Goal: Information Seeking & Learning: Learn about a topic

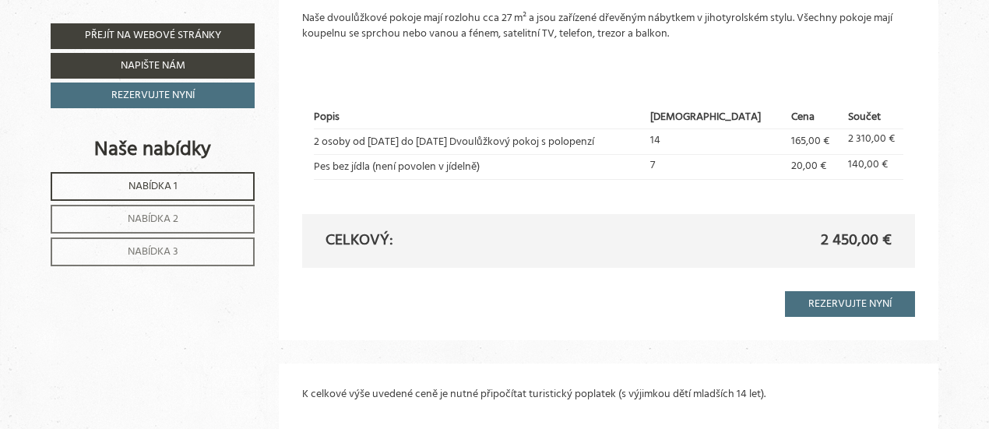
scroll to position [3270, 0]
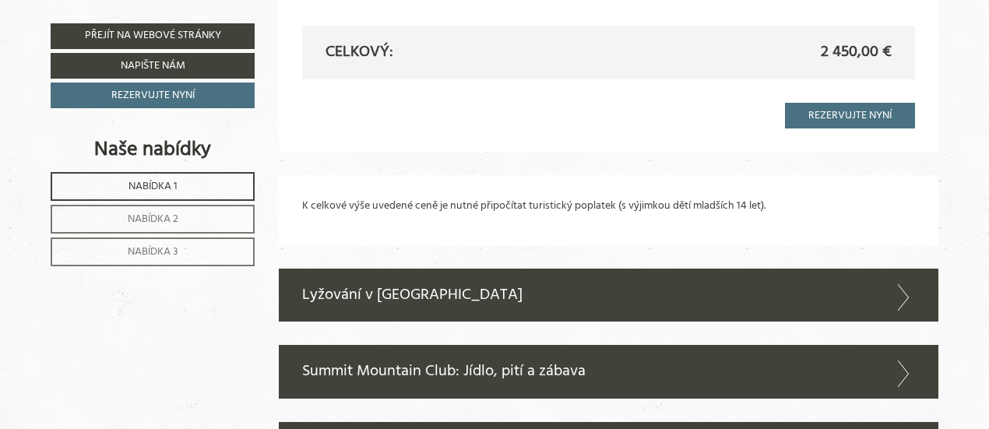
click at [163, 219] on font "Nabídka 2" at bounding box center [153, 219] width 51 height 18
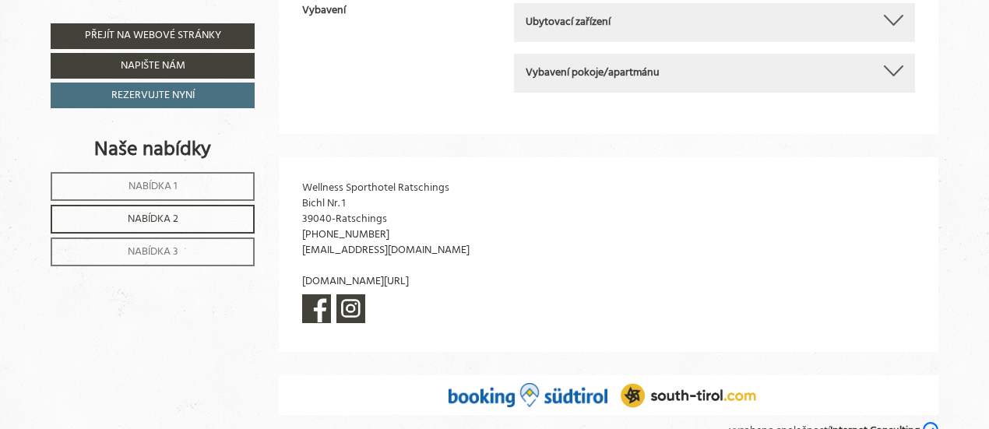
scroll to position [697, 0]
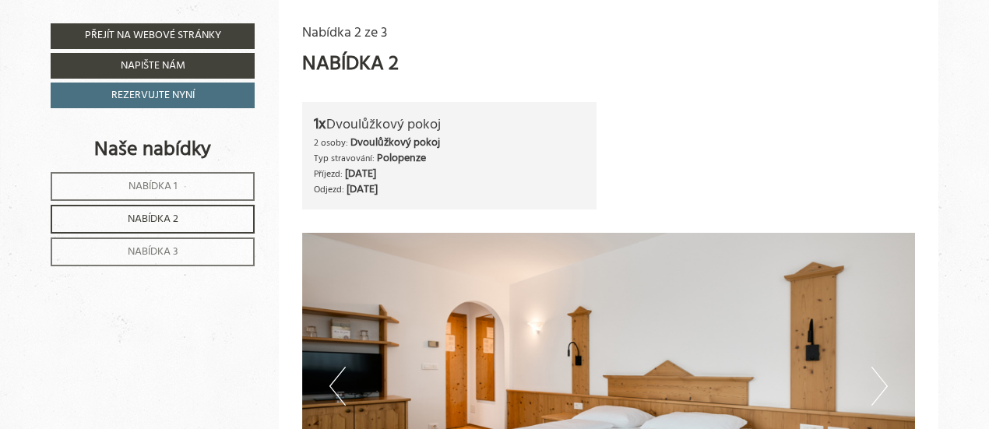
click at [148, 251] on font "Nabídka 3" at bounding box center [153, 252] width 51 height 18
click at [168, 180] on font "Nabídka 1" at bounding box center [152, 186] width 49 height 18
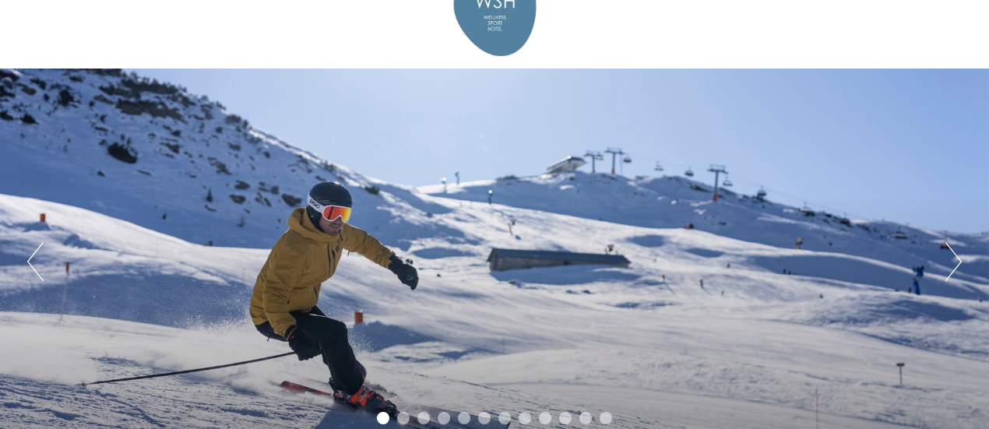
scroll to position [0, 0]
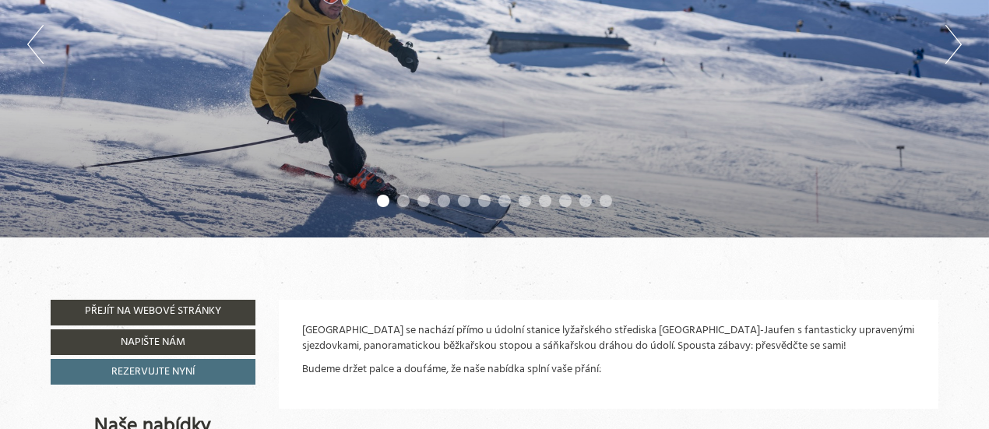
scroll to position [311, 0]
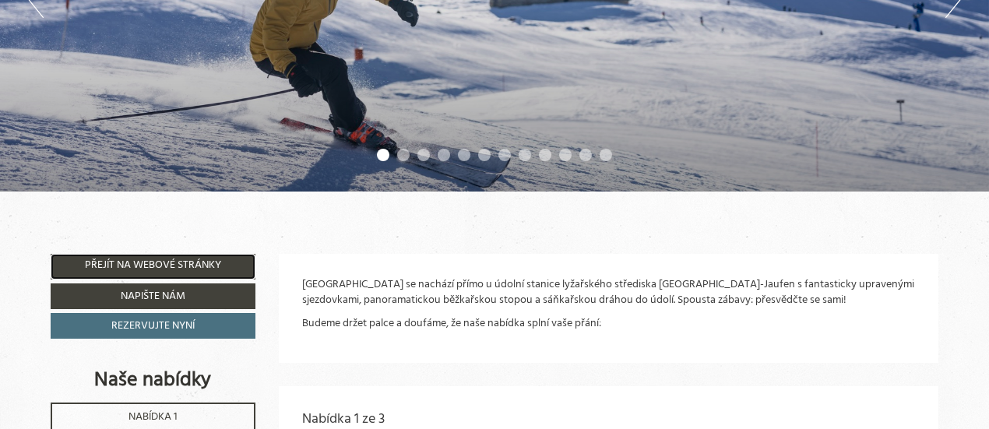
click at [168, 261] on font "Přejít na webové stránky" at bounding box center [153, 266] width 136 height 18
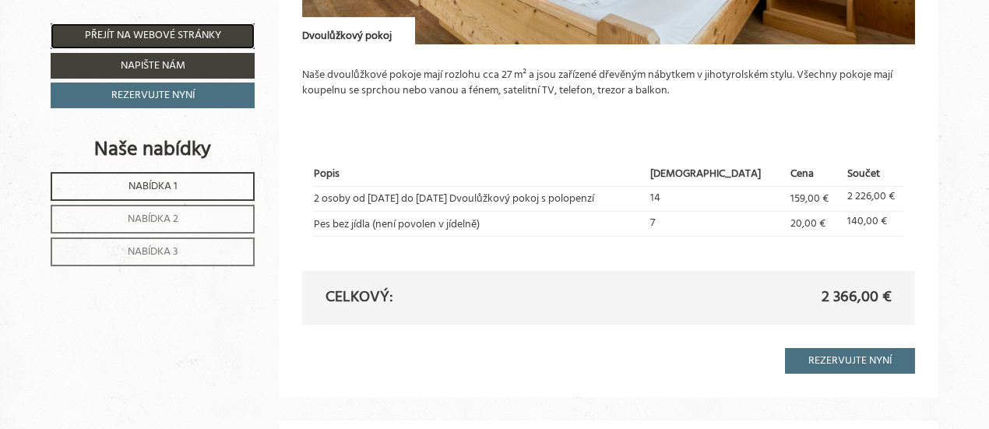
scroll to position [1479, 0]
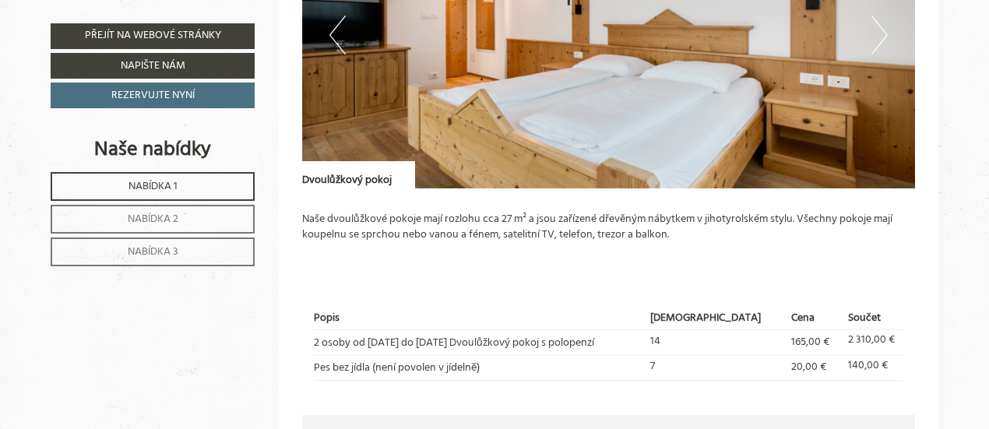
click at [154, 221] on font "Nabídka 2" at bounding box center [153, 219] width 51 height 18
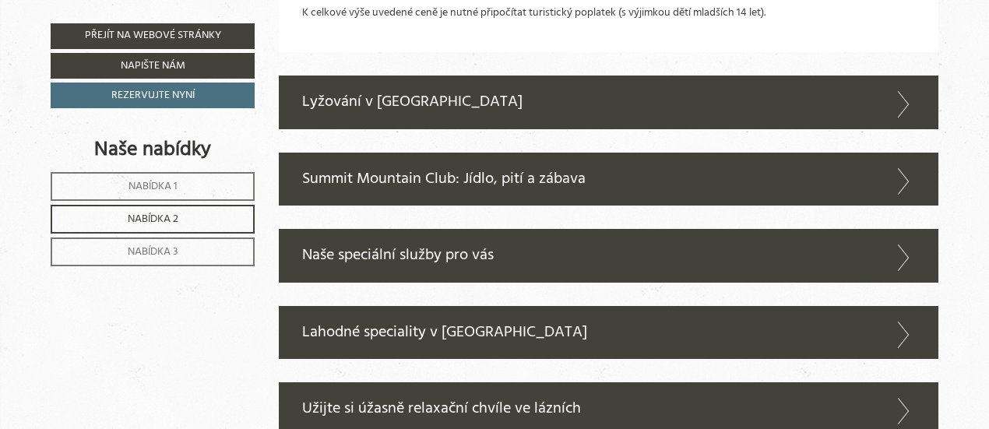
scroll to position [1787, 0]
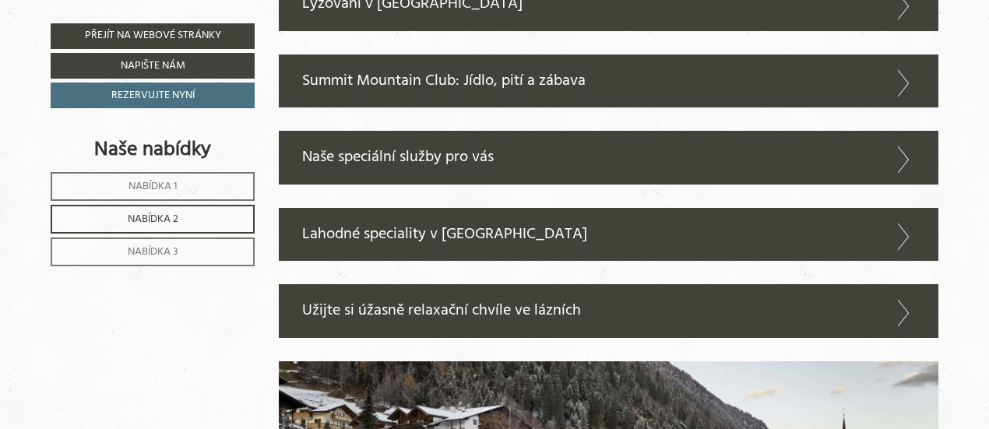
click at [386, 156] on font "Naše speciální služby pro vás" at bounding box center [398, 157] width 192 height 25
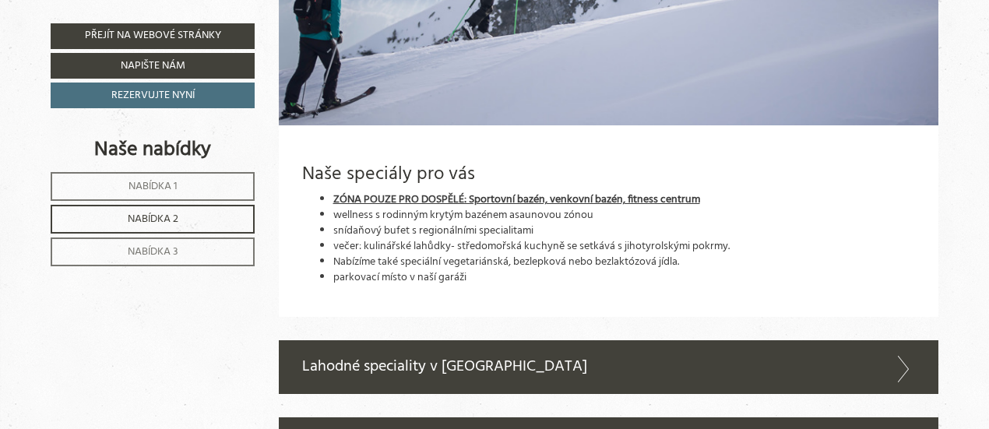
scroll to position [2566, 0]
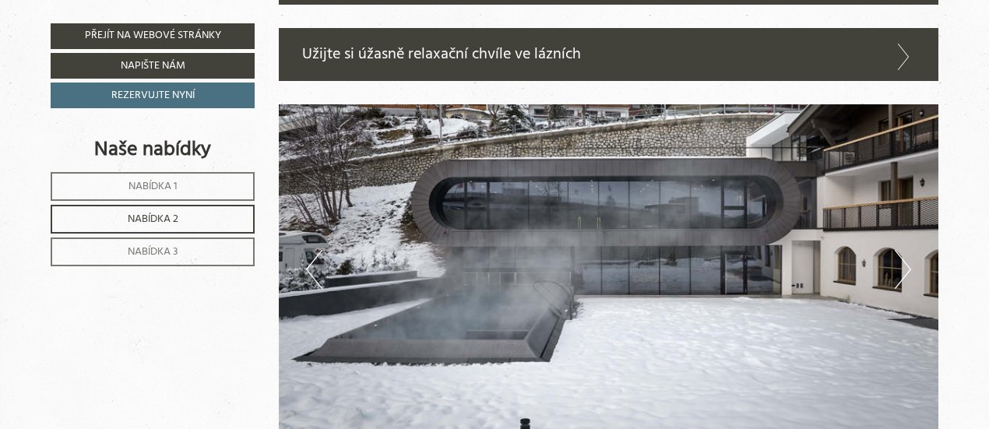
drag, startPoint x: 403, startPoint y: 227, endPoint x: 262, endPoint y: 19, distance: 250.9
click at [403, 226] on img at bounding box center [609, 269] width 660 height 330
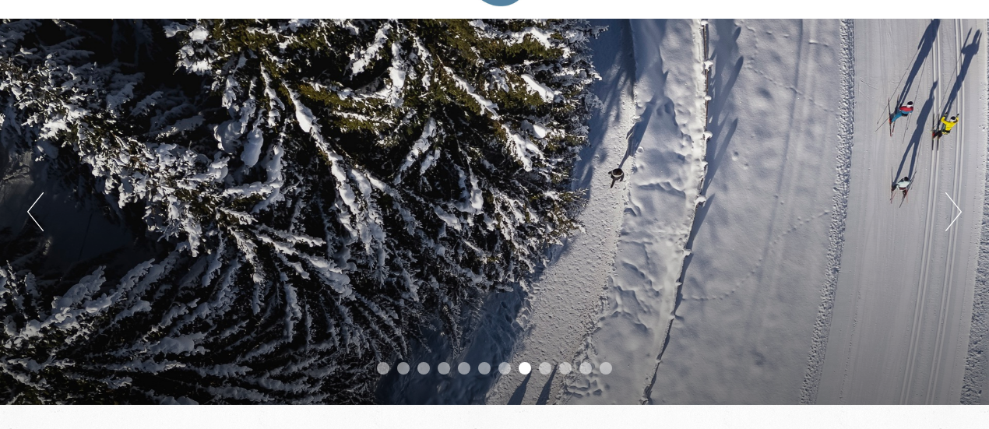
scroll to position [78, 0]
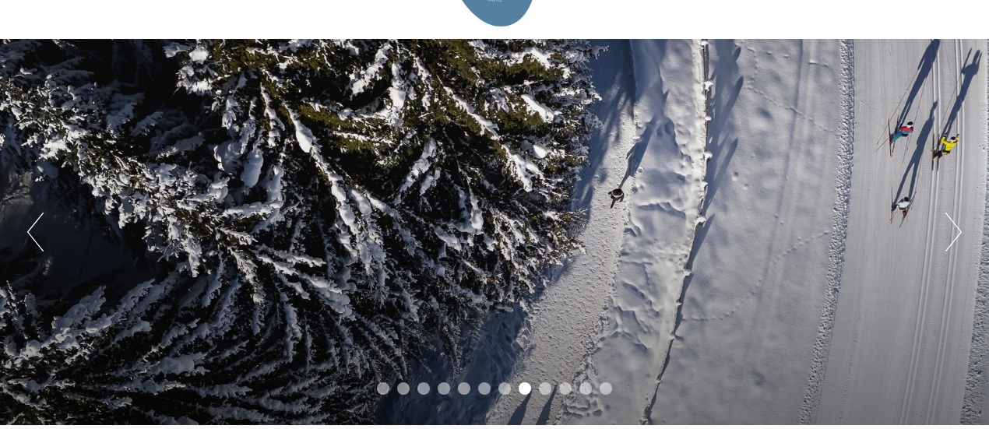
click at [956, 234] on button "Další" at bounding box center [953, 232] width 16 height 39
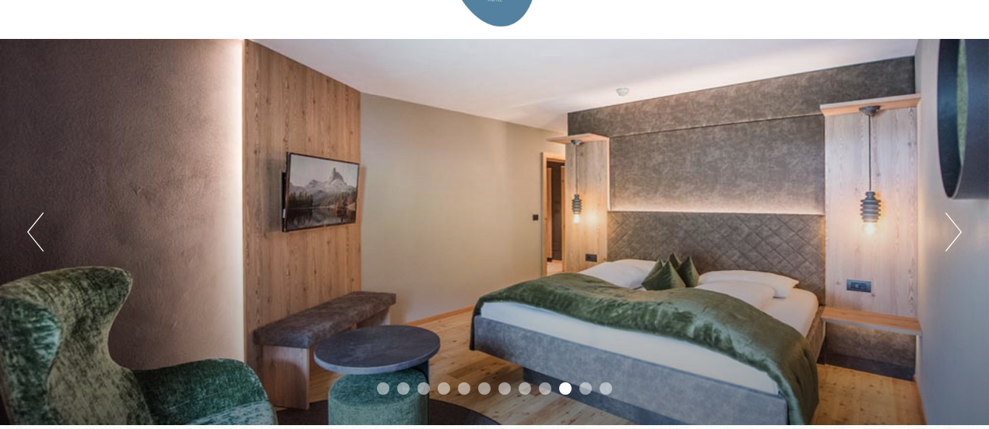
click at [956, 234] on button "Další" at bounding box center [953, 232] width 16 height 39
click at [955, 234] on button "Další" at bounding box center [953, 232] width 16 height 39
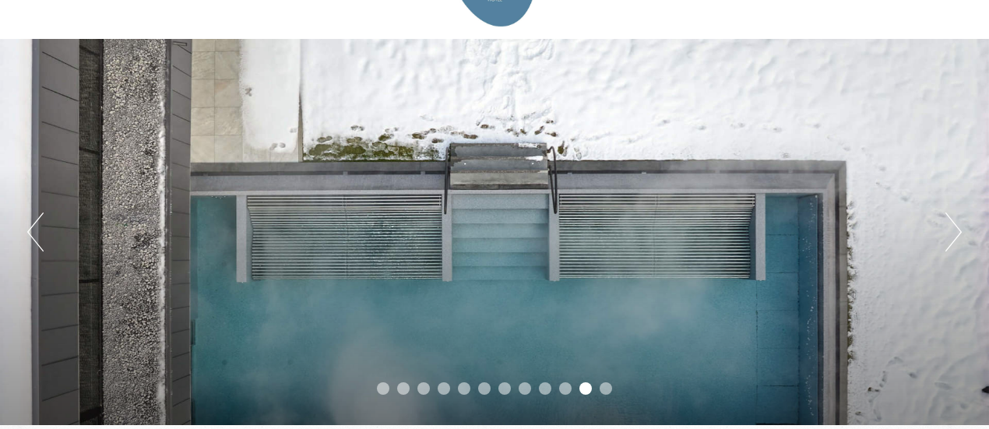
click at [955, 234] on button "Další" at bounding box center [953, 232] width 16 height 39
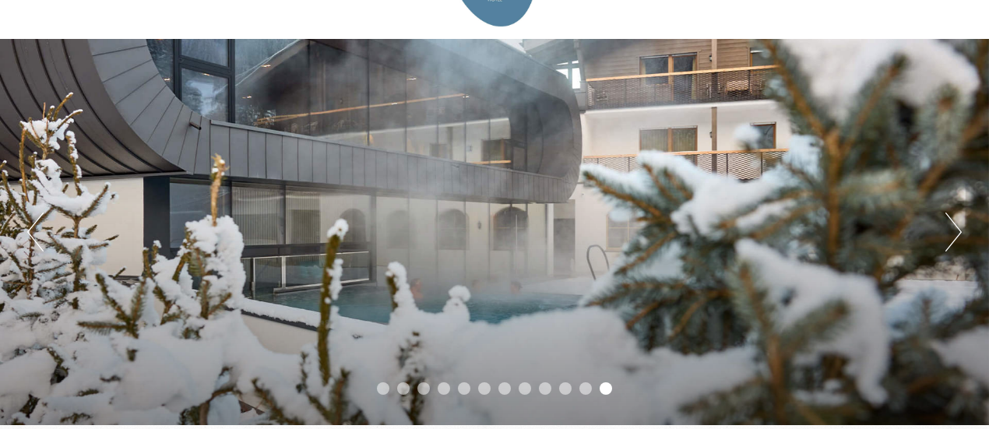
click at [955, 234] on button "Další" at bounding box center [953, 232] width 16 height 39
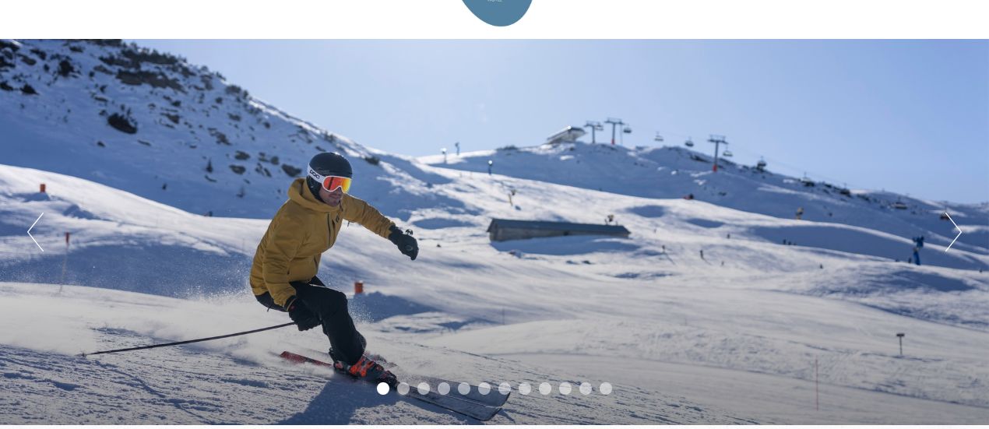
click at [955, 234] on button "Další" at bounding box center [953, 232] width 16 height 39
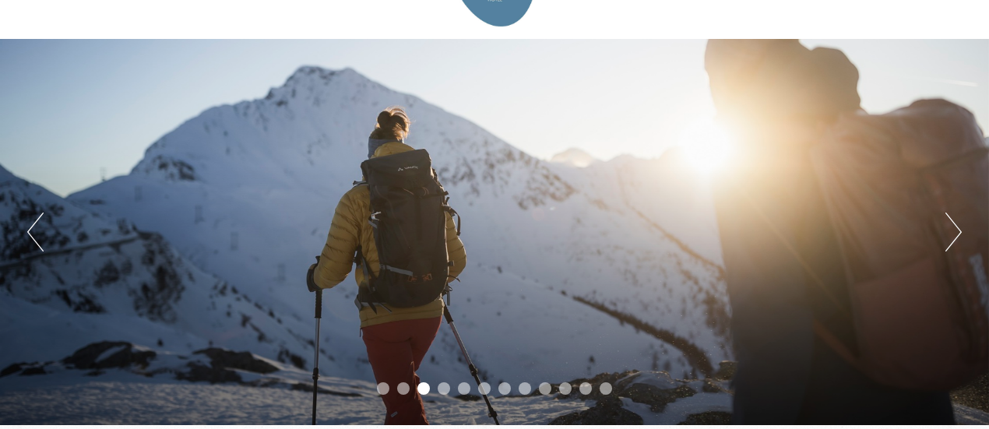
click at [950, 221] on button "Další" at bounding box center [953, 232] width 16 height 39
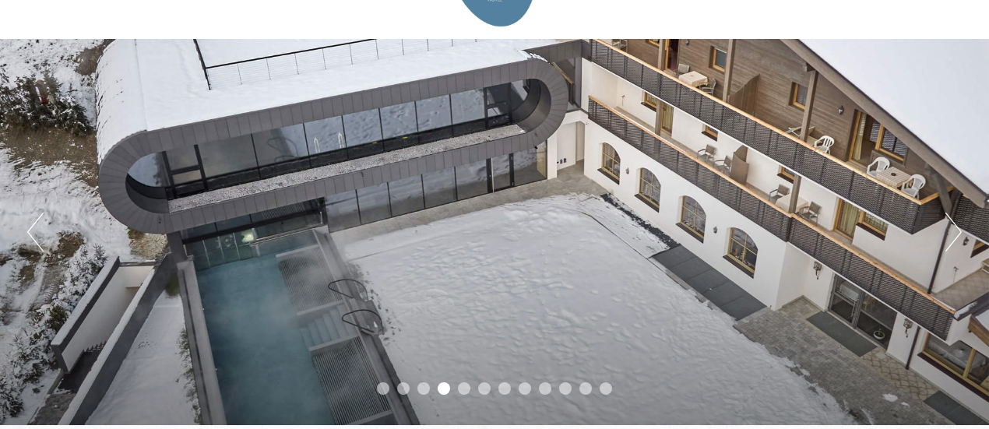
click at [950, 221] on button "Další" at bounding box center [953, 232] width 16 height 39
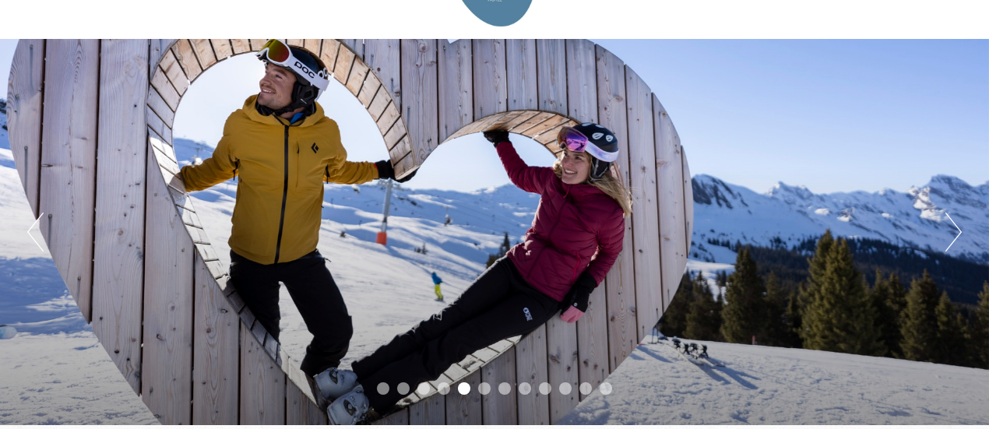
click at [950, 221] on button "Další" at bounding box center [953, 232] width 16 height 39
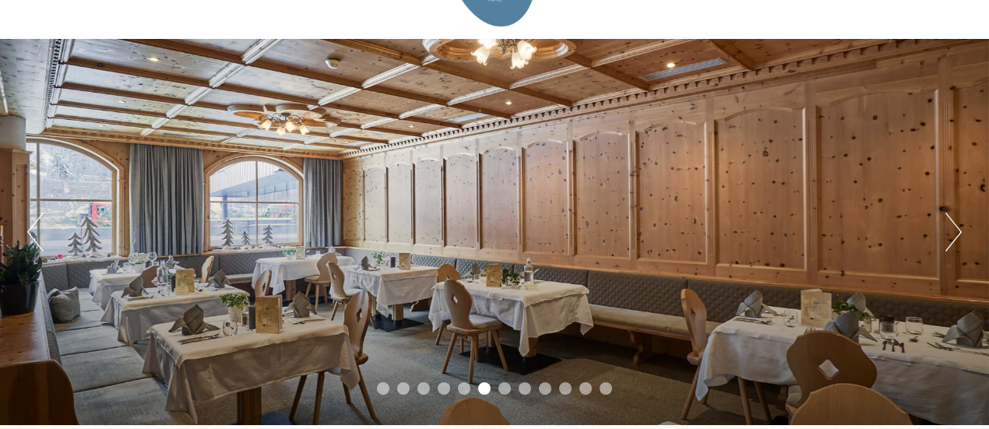
click at [950, 221] on button "Další" at bounding box center [953, 232] width 16 height 39
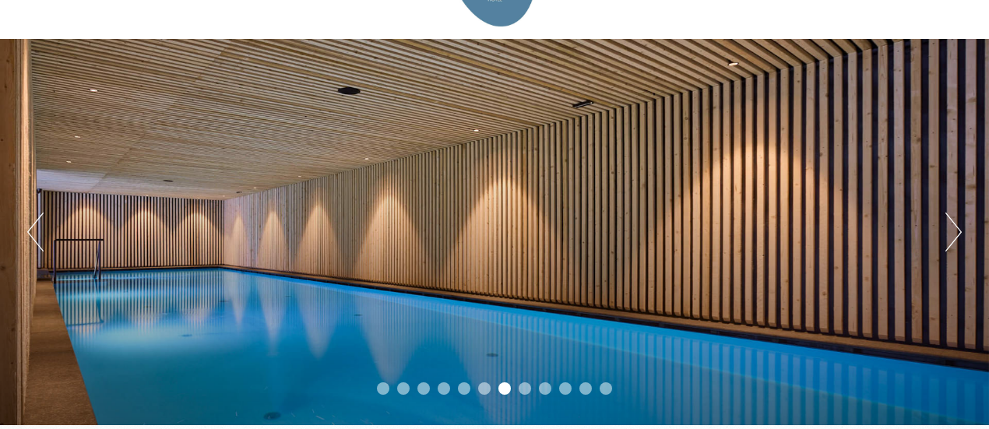
click at [950, 221] on button "Další" at bounding box center [953, 232] width 16 height 39
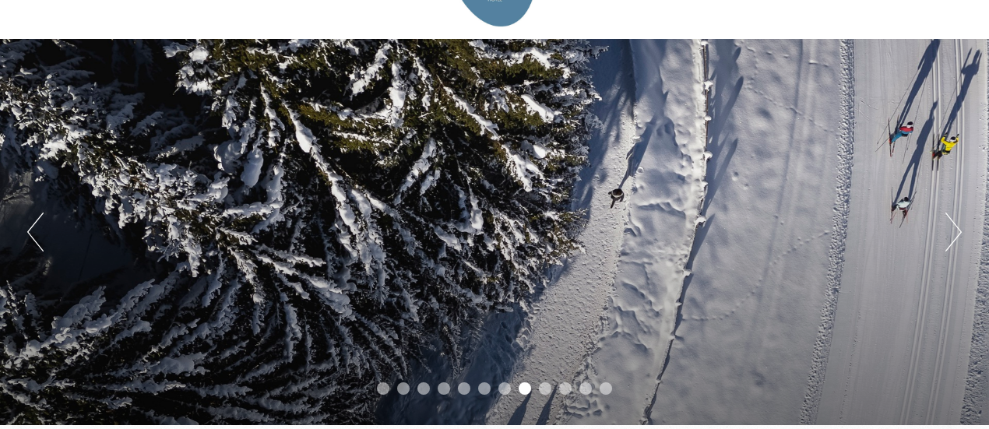
click at [950, 222] on button "Další" at bounding box center [953, 232] width 16 height 39
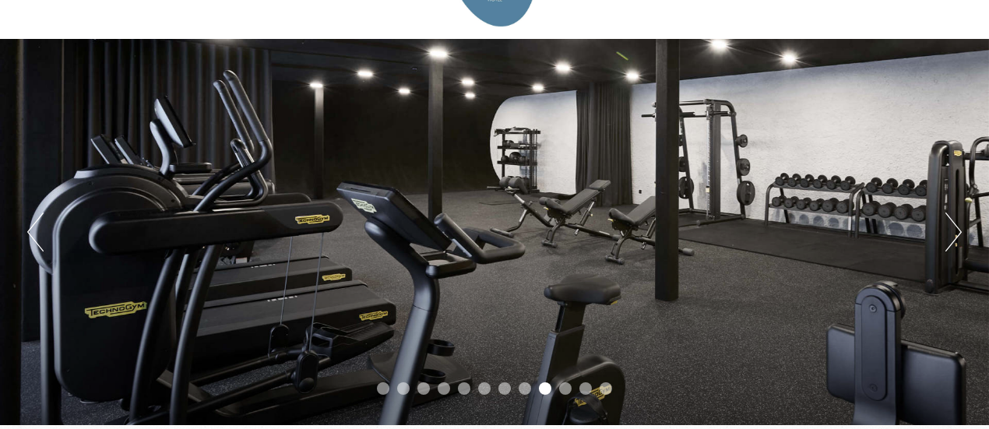
click at [950, 222] on button "Další" at bounding box center [953, 232] width 16 height 39
